Goal: Navigation & Orientation: Understand site structure

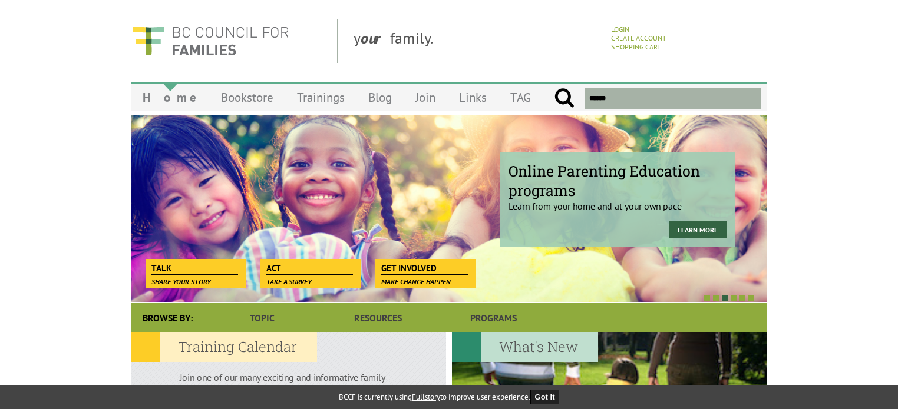
click at [145, 94] on link "Home" at bounding box center [170, 98] width 78 height 28
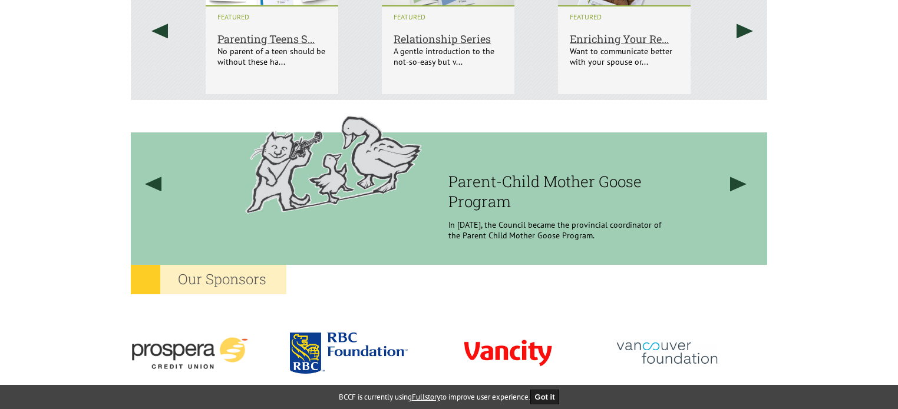
scroll to position [1143, 0]
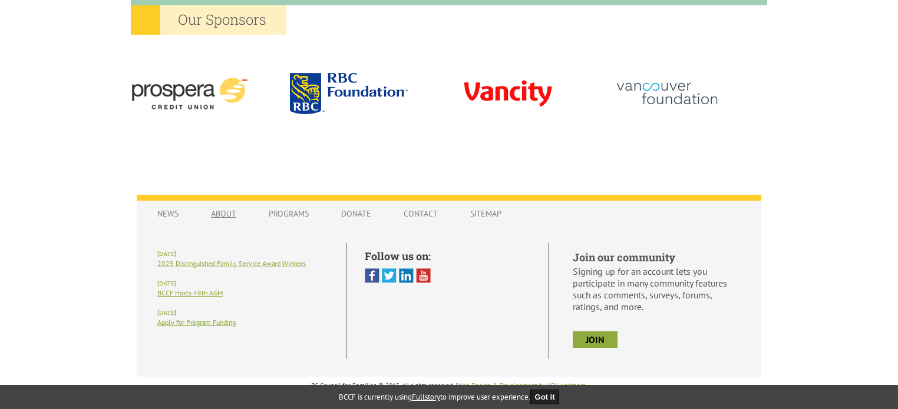
click at [231, 213] on link "About" at bounding box center [223, 214] width 49 height 22
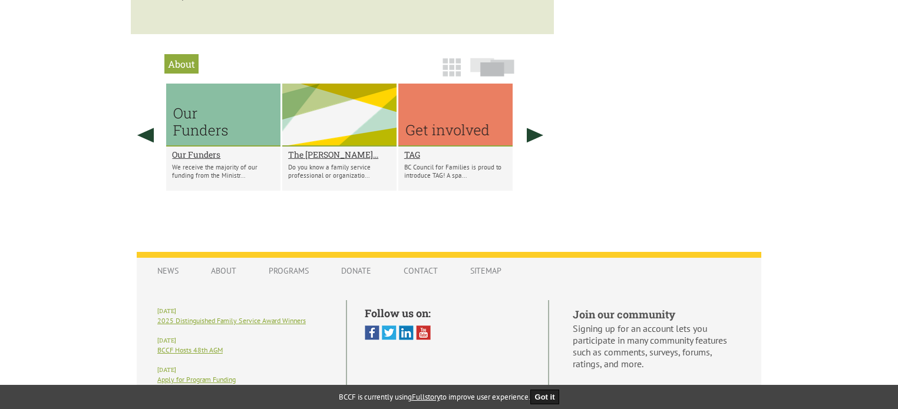
scroll to position [942, 0]
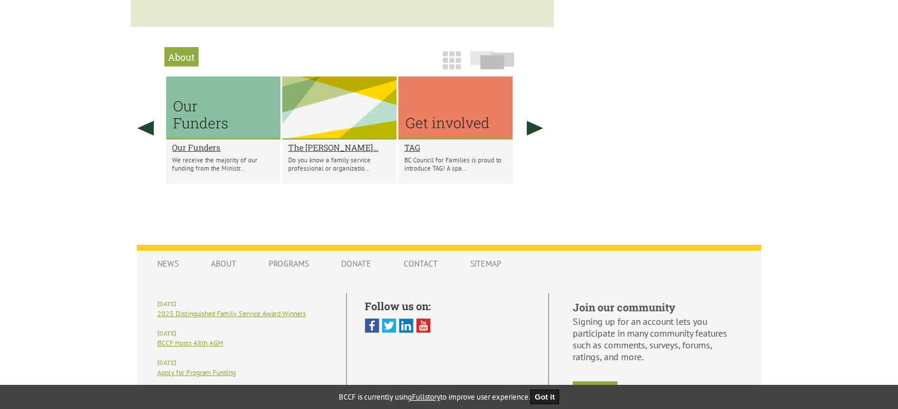
drag, startPoint x: 496, startPoint y: 141, endPoint x: 382, endPoint y: 220, distance: 138.5
click at [382, 203] on section "About Our Funders We receive the majority of our funding from the Ministr... Th…" at bounding box center [342, 115] width 423 height 176
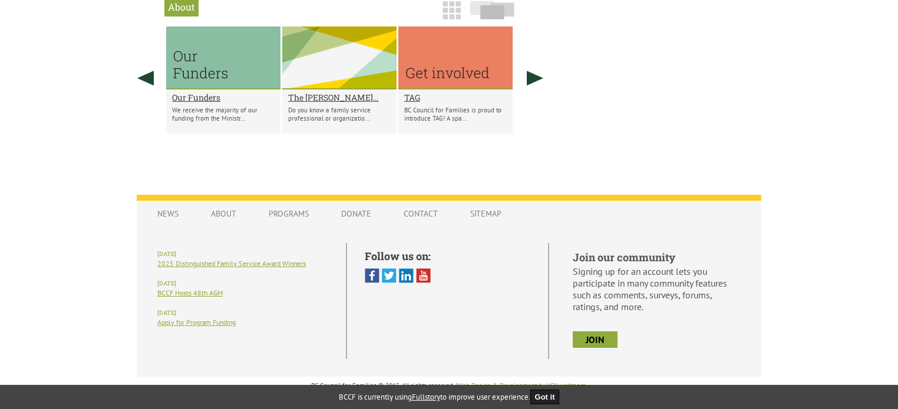
scroll to position [1012, 0]
click at [283, 207] on link "Programs" at bounding box center [289, 214] width 64 height 22
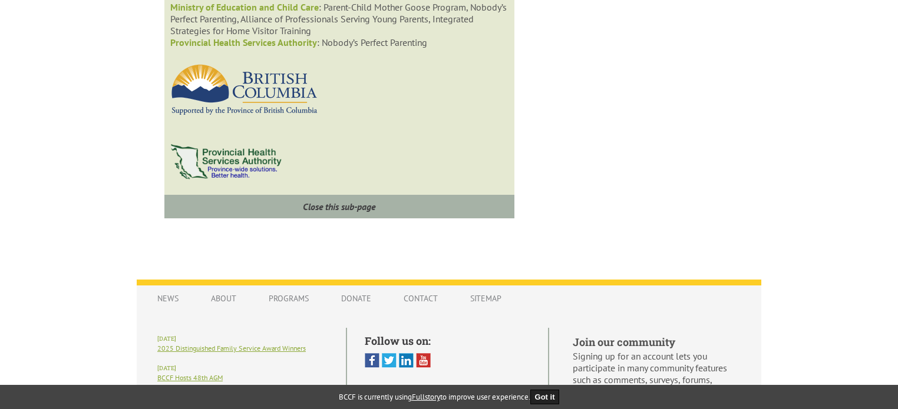
scroll to position [1482, 0]
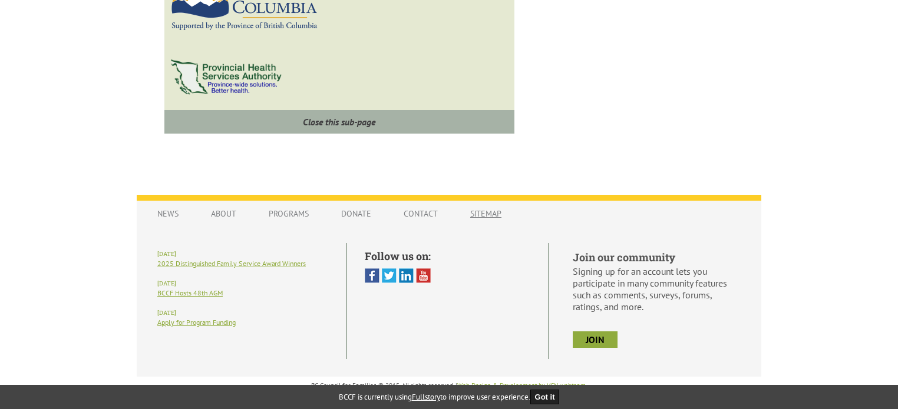
click at [484, 207] on link "Sitemap" at bounding box center [485, 214] width 55 height 22
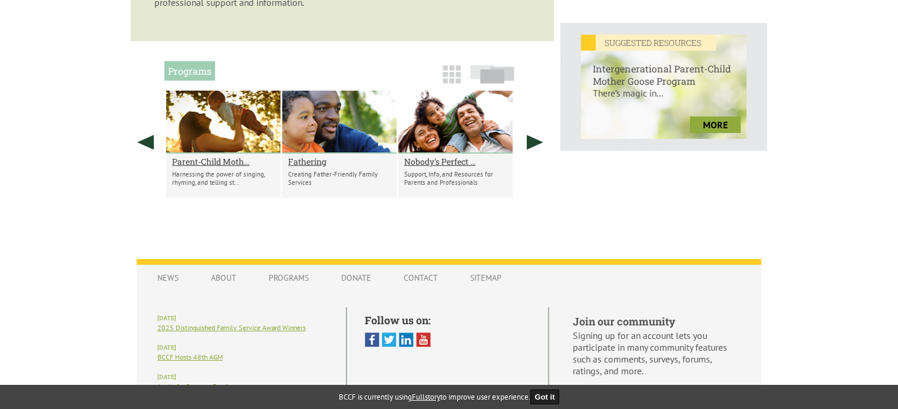
scroll to position [555, 0]
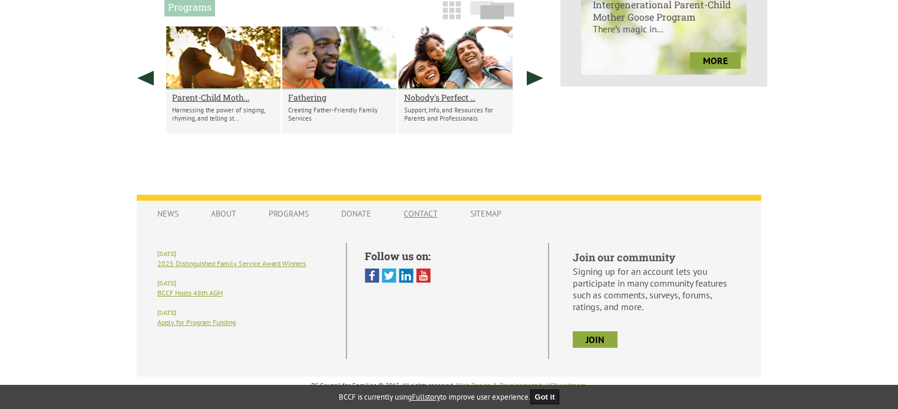
click at [415, 221] on link "Contact" at bounding box center [421, 214] width 58 height 22
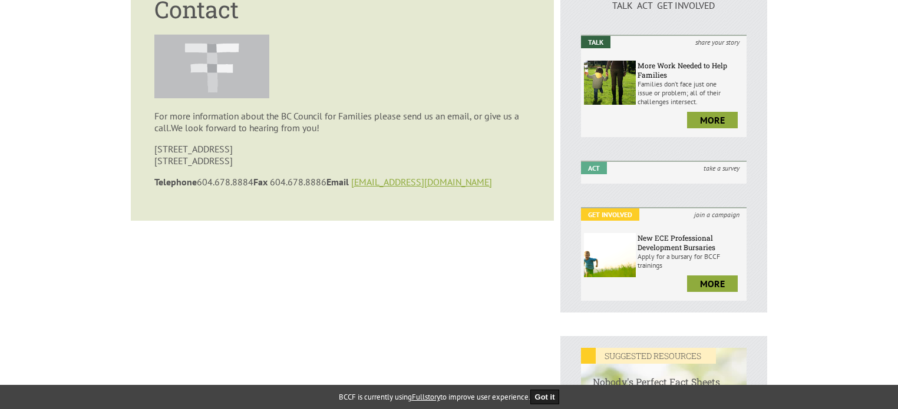
scroll to position [177, 0]
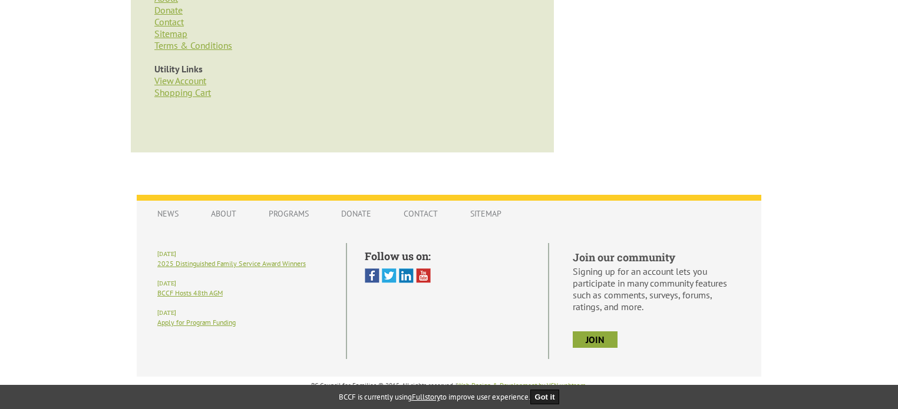
scroll to position [749, 0]
click at [229, 216] on link "About" at bounding box center [223, 214] width 49 height 22
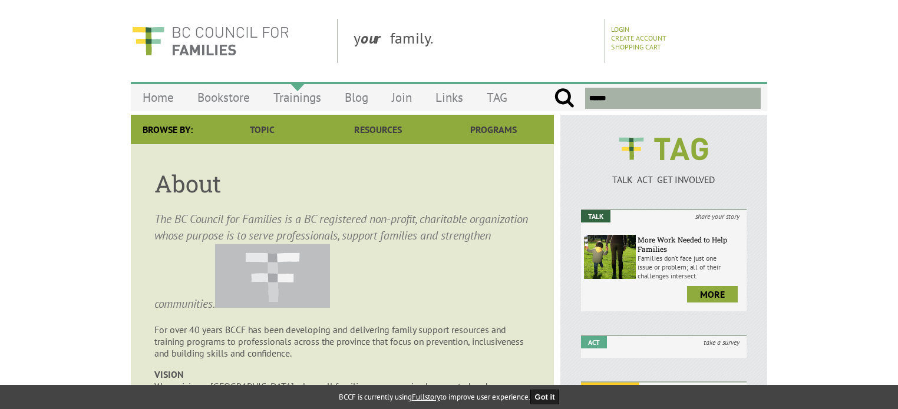
click at [306, 96] on link "Trainings" at bounding box center [296, 98] width 71 height 28
